Goal: Find specific page/section: Find specific page/section

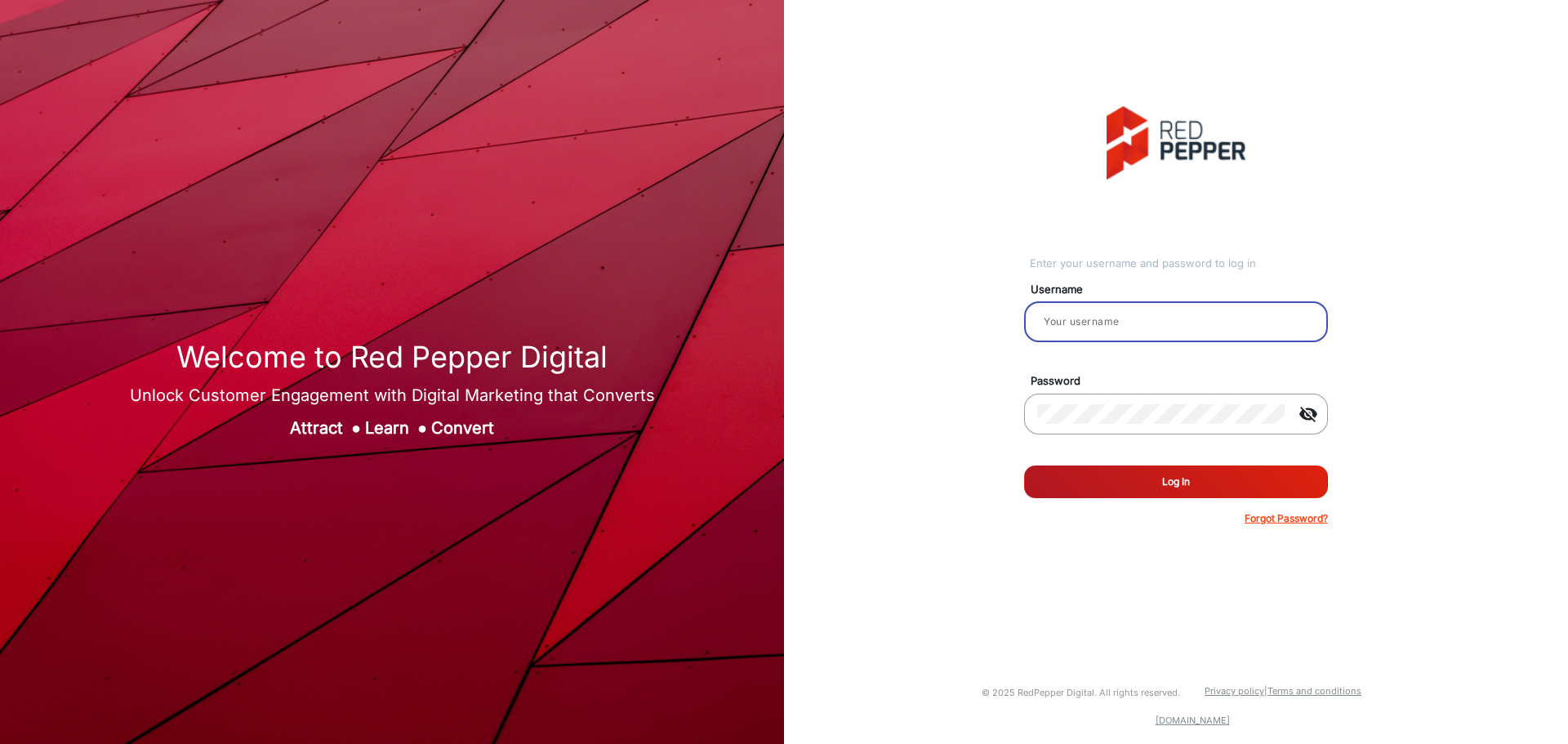
click at [1153, 313] on input "email" at bounding box center [1176, 322] width 278 height 20
click at [1114, 314] on input "email" at bounding box center [1176, 322] width 278 height 20
type input "hstubbs"
click at [1024, 466] on button "Log In" at bounding box center [1176, 482] width 303 height 33
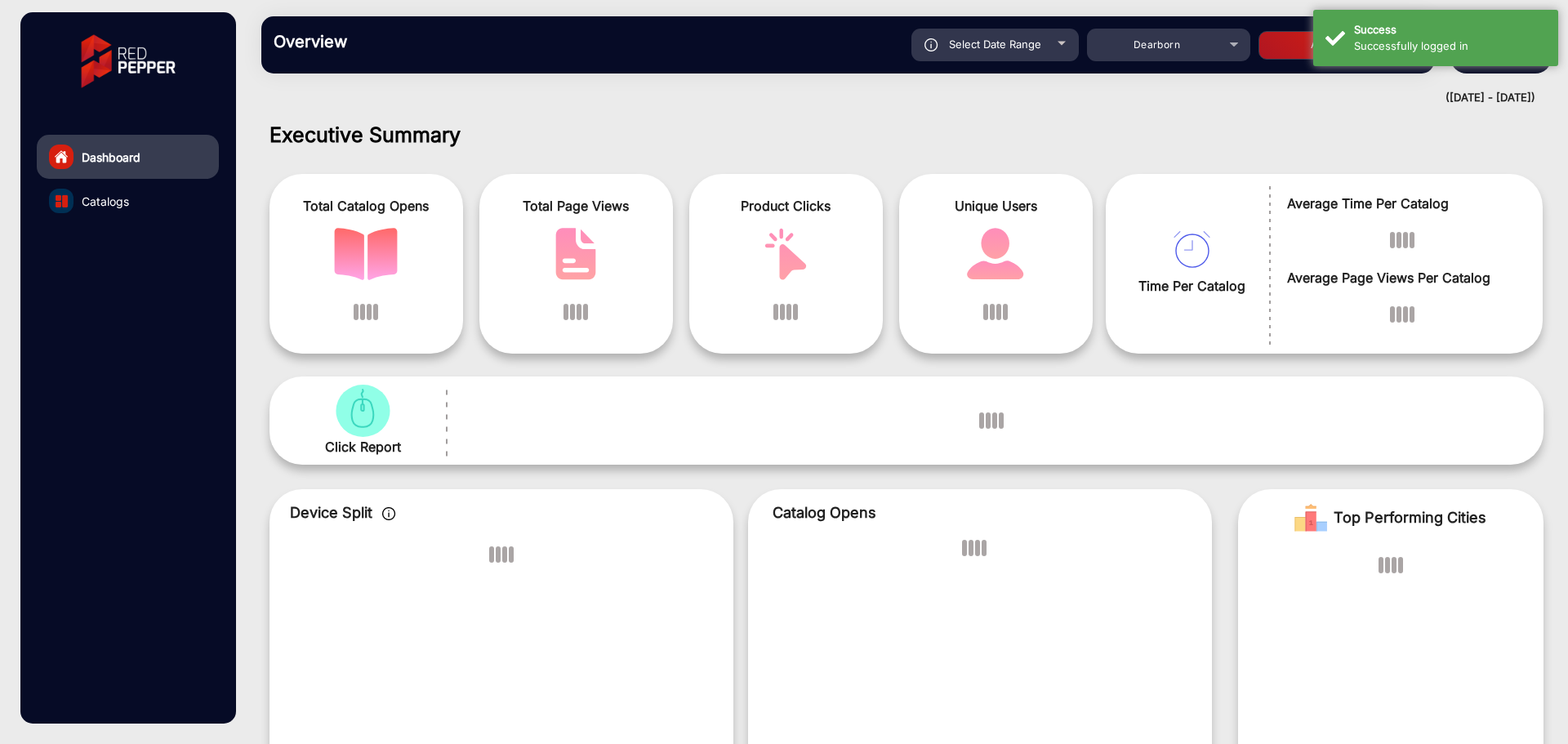
scroll to position [13, 0]
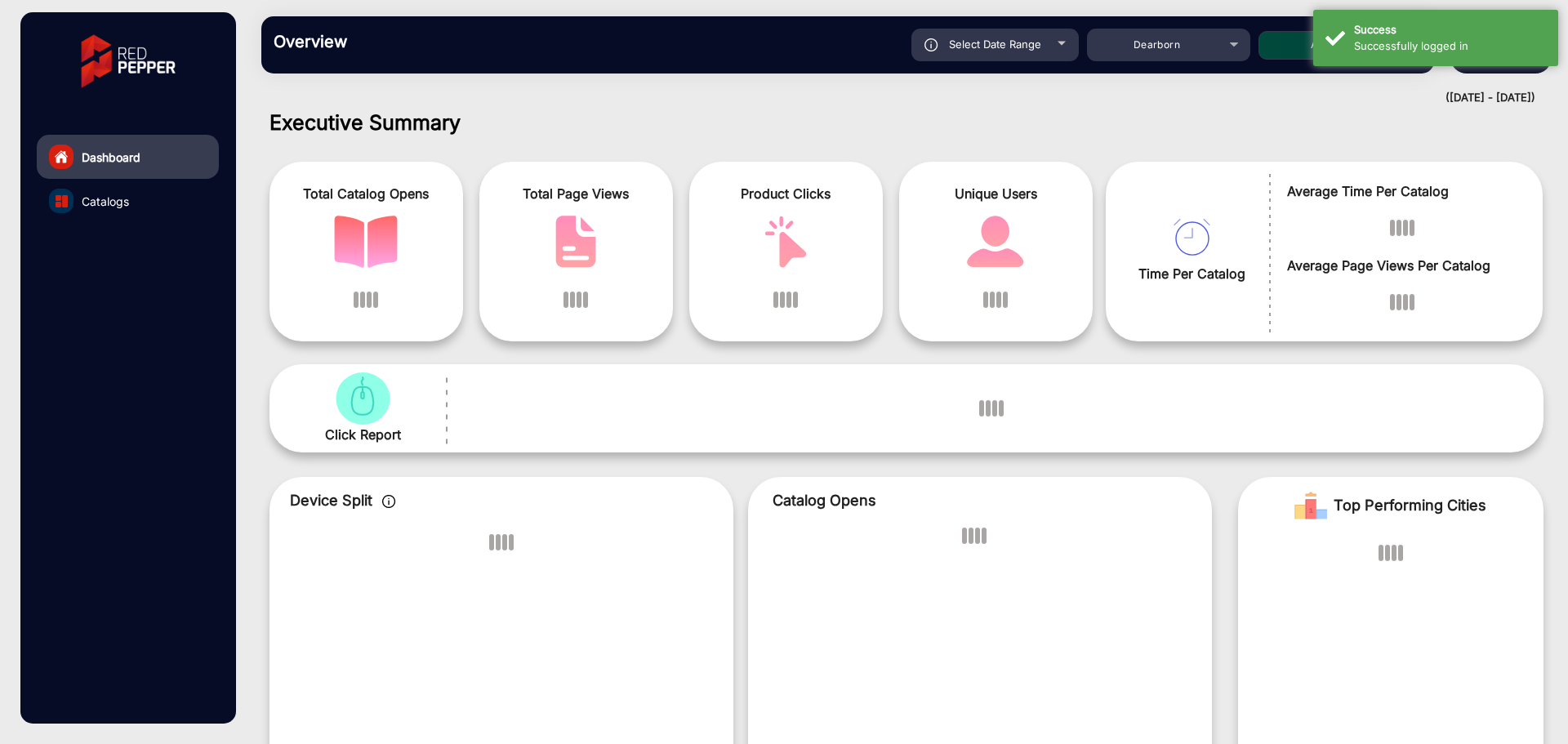
click at [137, 197] on link "Catalogs" at bounding box center [128, 200] width 182 height 44
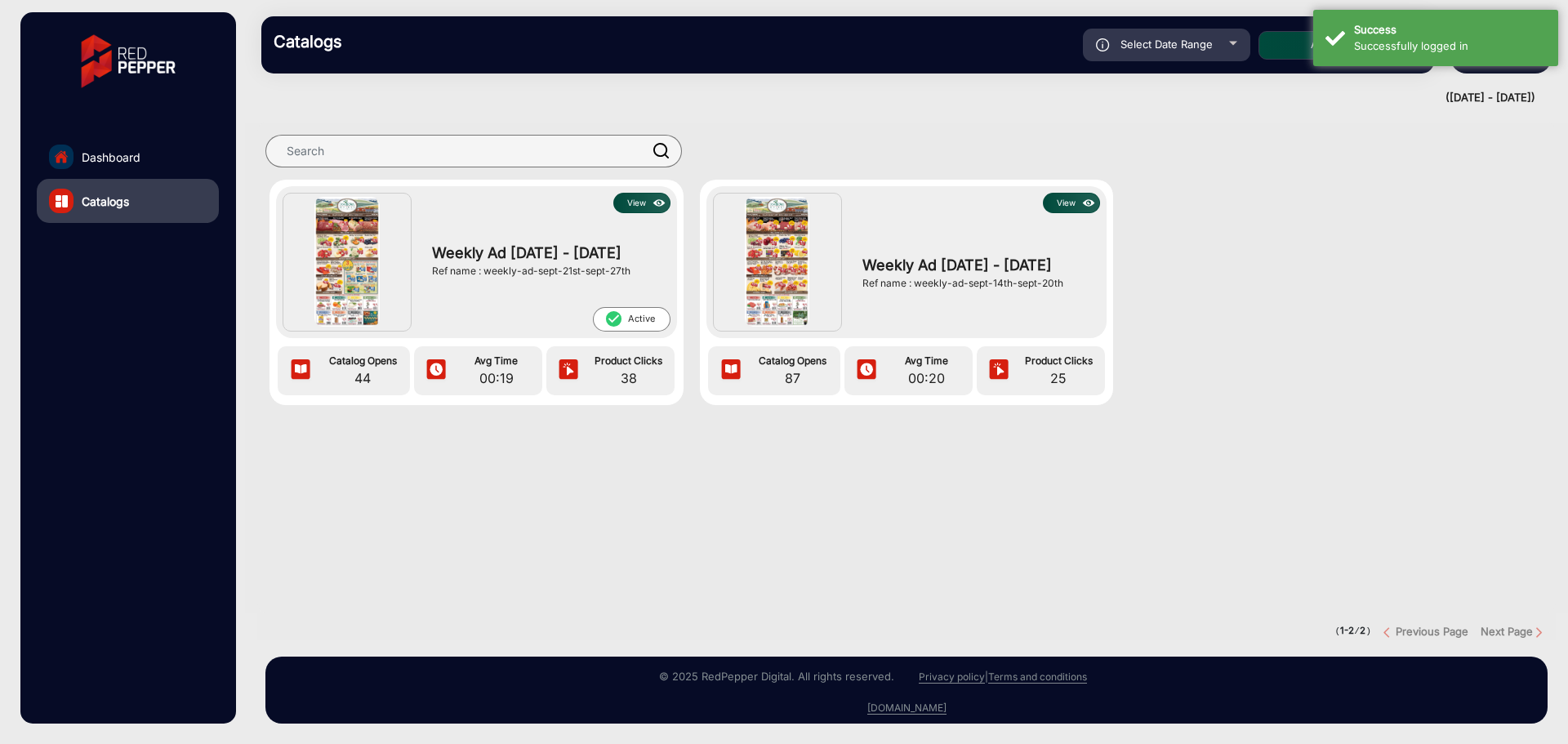
click at [1390, 111] on div "View Weekly Ad [DATE] - [DATE] Ref name : weekly-ad-sept-21st-sept-27th check_c…" at bounding box center [906, 428] width 1323 height 635
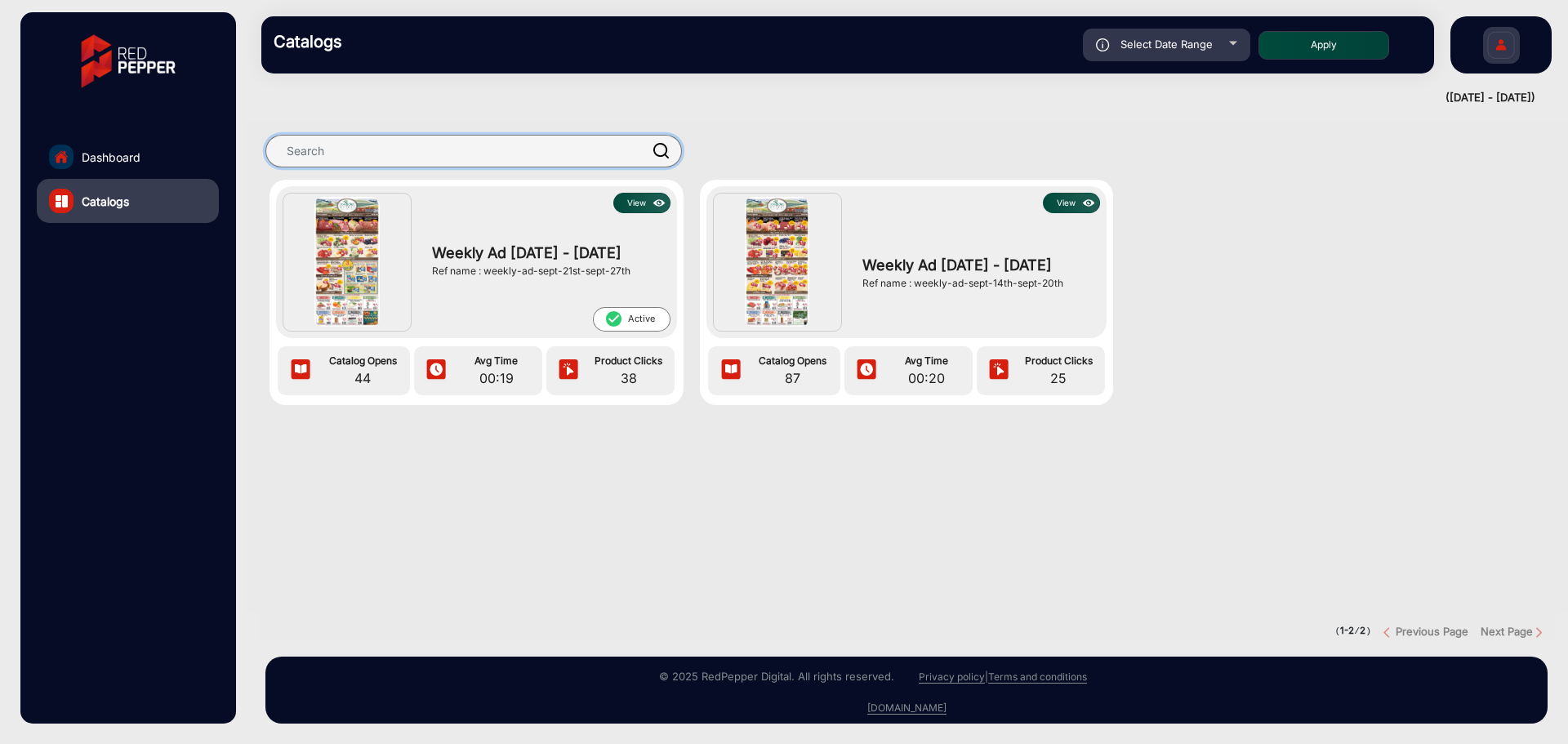
click at [549, 162] on input "text" at bounding box center [474, 151] width 417 height 33
click at [429, 494] on section "View Weekly Ad Sept 21st - Sept 27th Ref name : weekly-ad-sept-21st-sept-27th c…" at bounding box center [907, 367] width 1299 height 490
click at [125, 141] on link "Dashboard" at bounding box center [128, 157] width 182 height 44
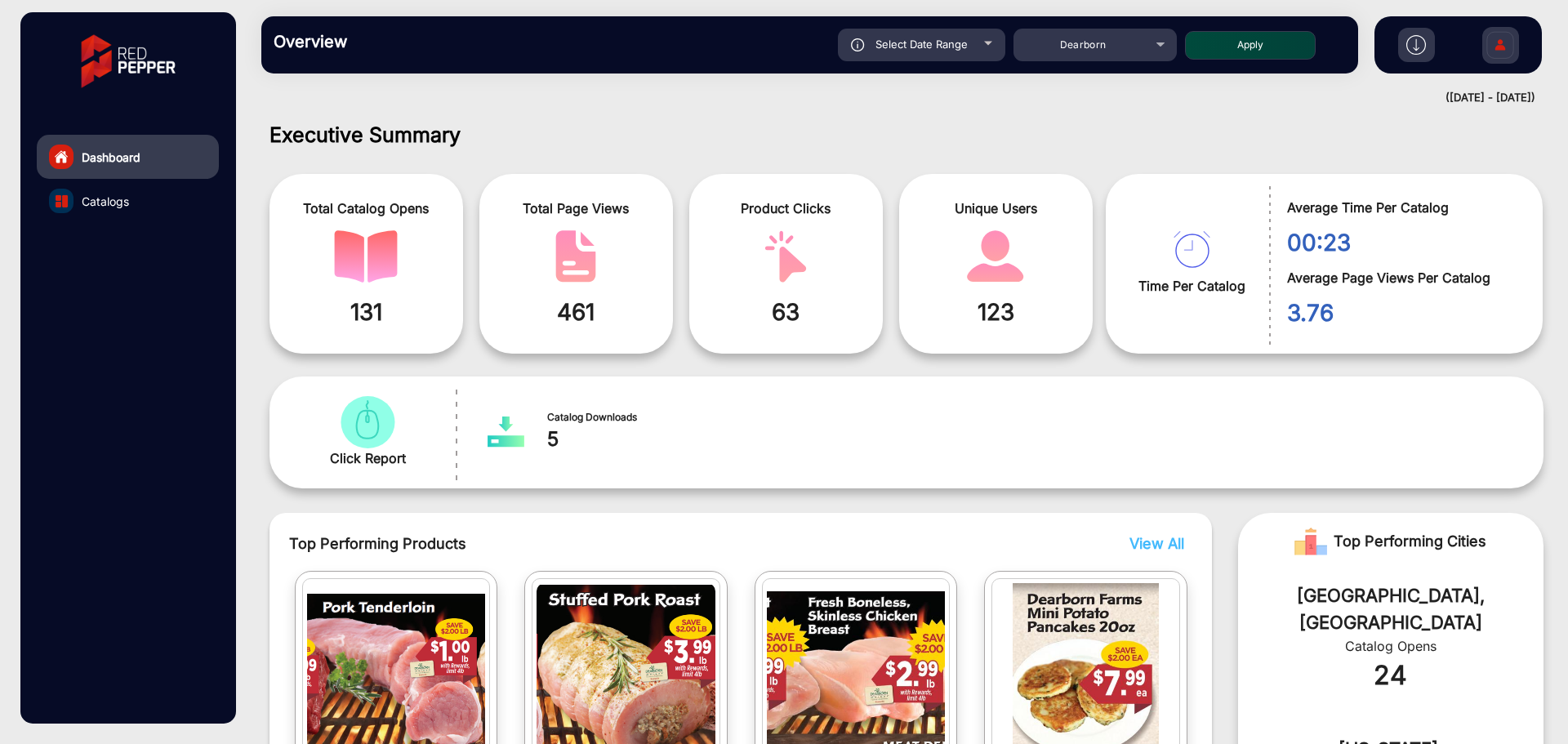
scroll to position [13, 0]
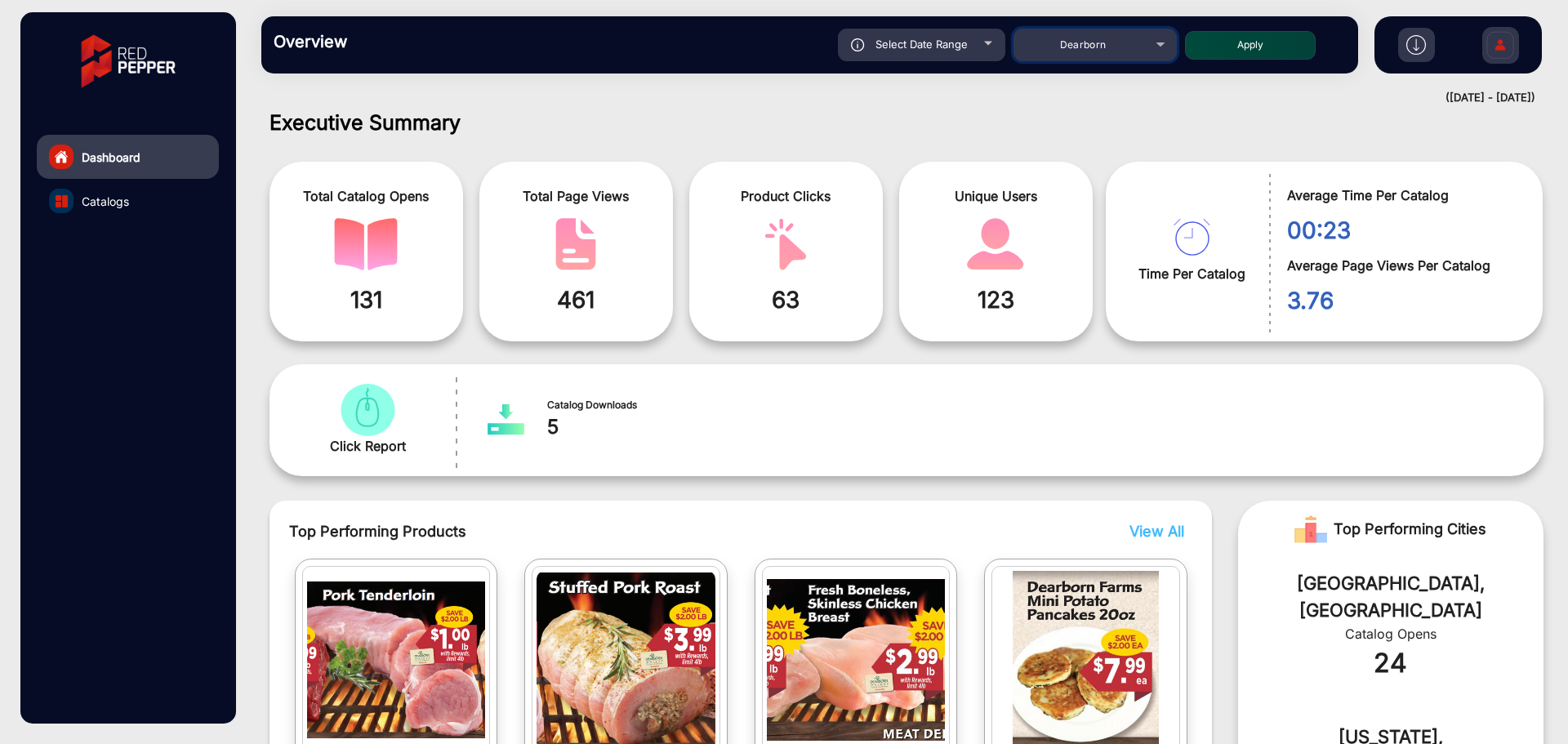
click at [1092, 40] on span "Dearborn" at bounding box center [1082, 44] width 46 height 13
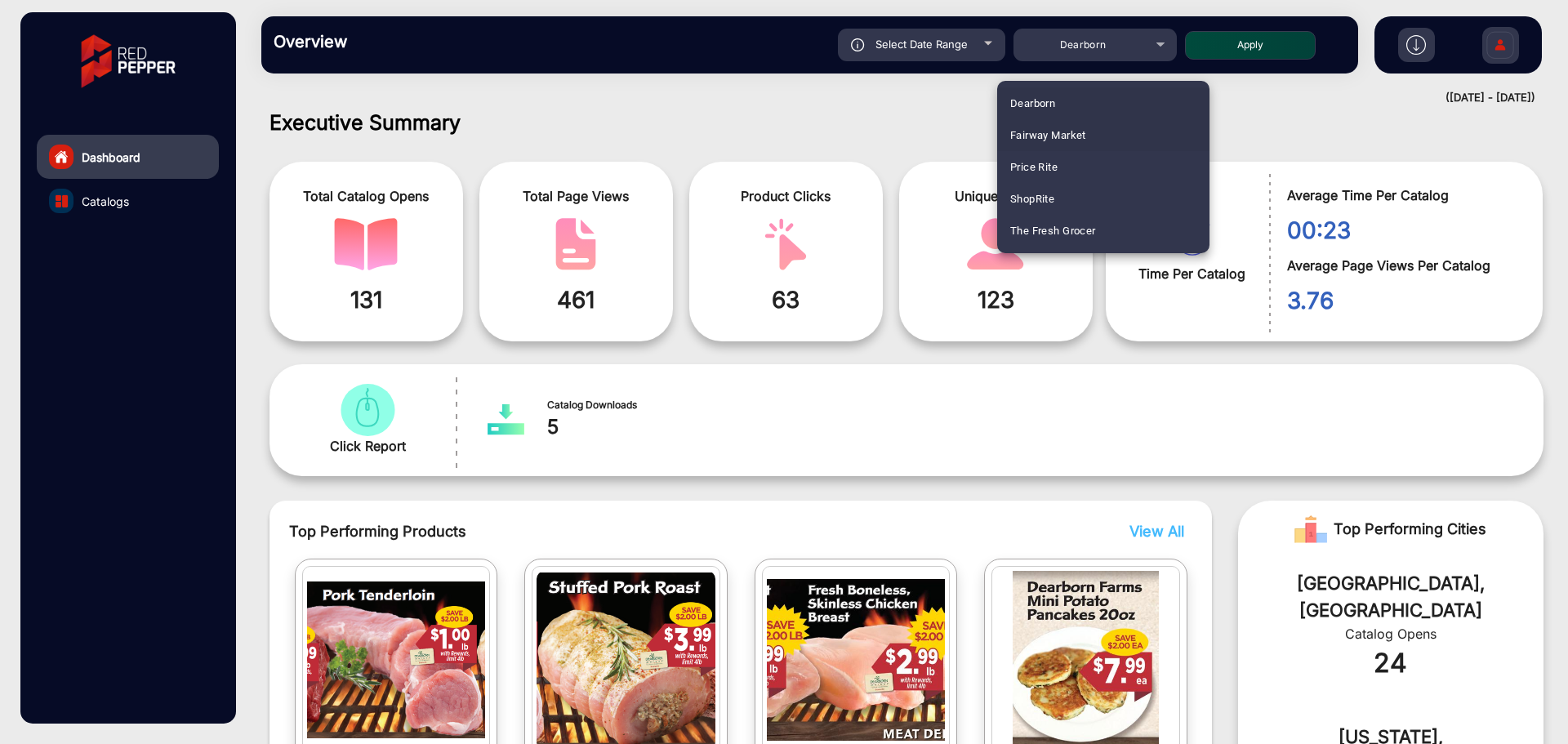
click at [1092, 130] on mat-option "Fairway Market" at bounding box center [1103, 135] width 212 height 32
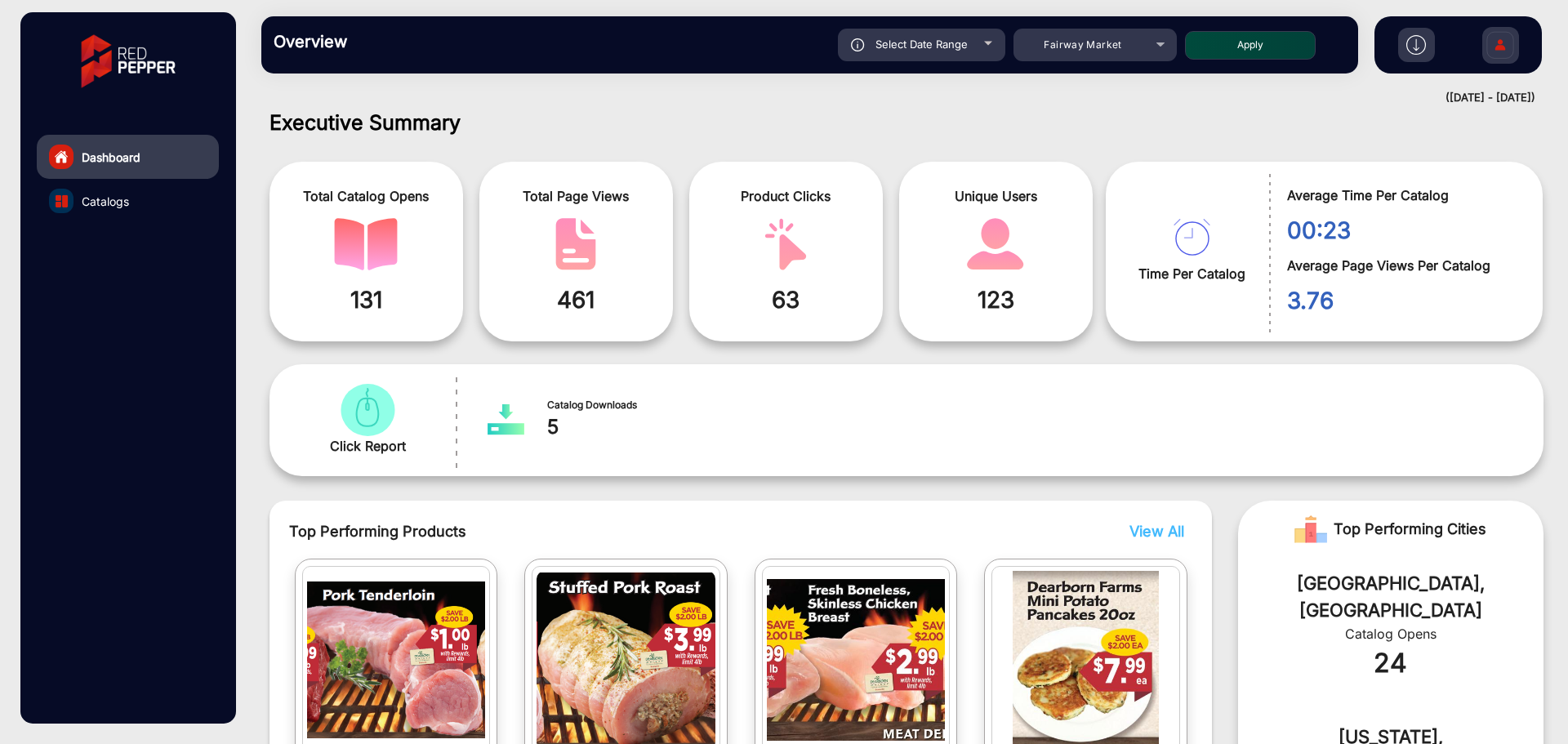
click at [1249, 53] on button "Apply" at bounding box center [1250, 45] width 130 height 29
type input "9/15/2025"
type input "9/21/2025"
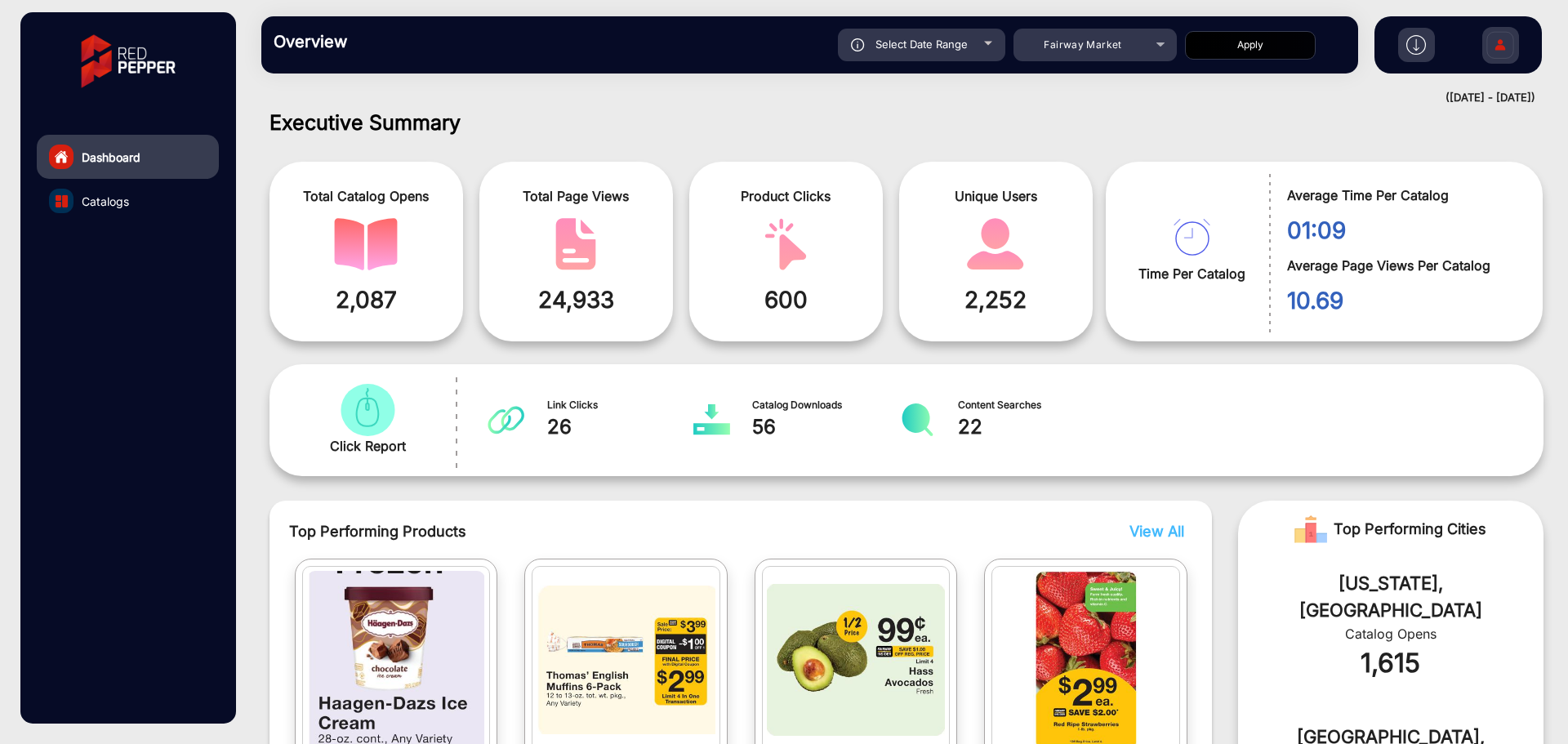
click at [127, 210] on link "Catalogs" at bounding box center [128, 200] width 182 height 44
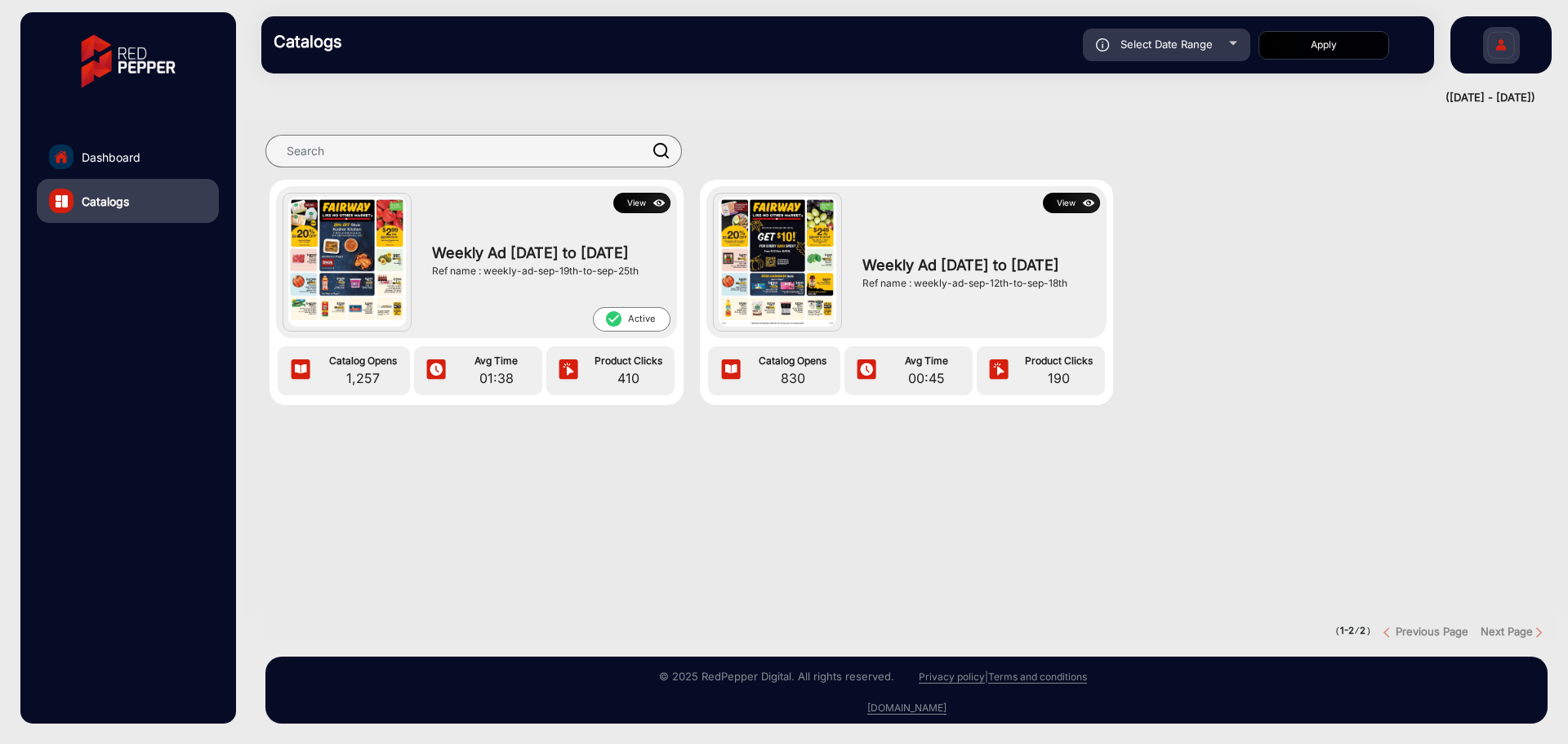
click at [620, 464] on div at bounding box center [906, 454] width 1323 height 33
click at [495, 265] on div "Ref name : weekly-ad-sep-19th-to-sep-25th" at bounding box center [546, 271] width 229 height 14
click at [375, 260] on img at bounding box center [347, 261] width 118 height 130
click at [585, 243] on span "Weekly Ad Sep 19th to Sep 25th" at bounding box center [546, 253] width 229 height 22
click at [630, 203] on button "View" at bounding box center [641, 203] width 57 height 21
